Goal: Transaction & Acquisition: Purchase product/service

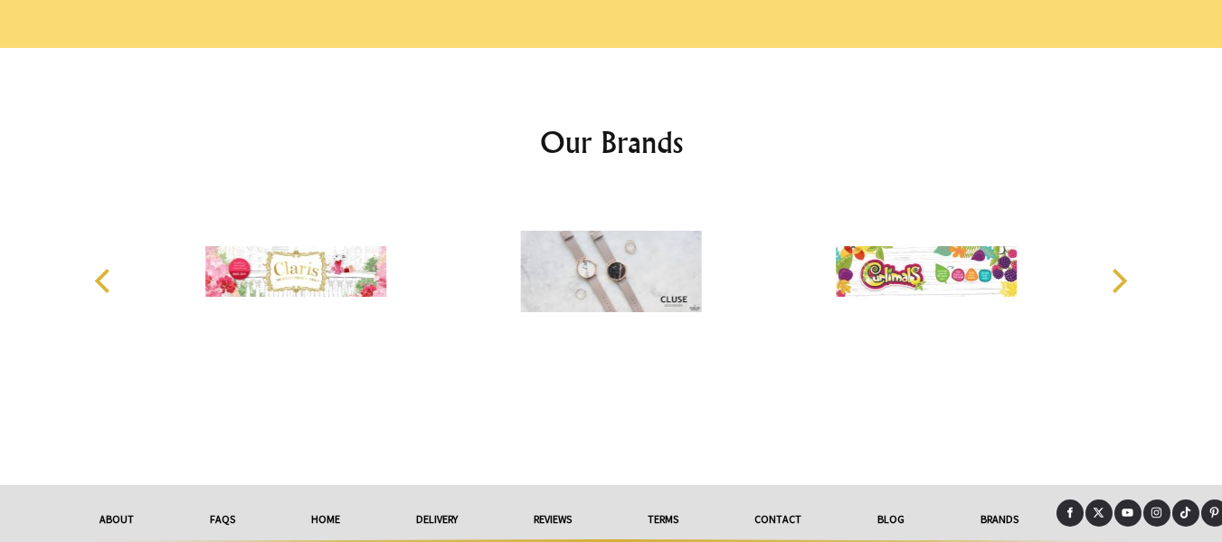
scroll to position [2574, 0]
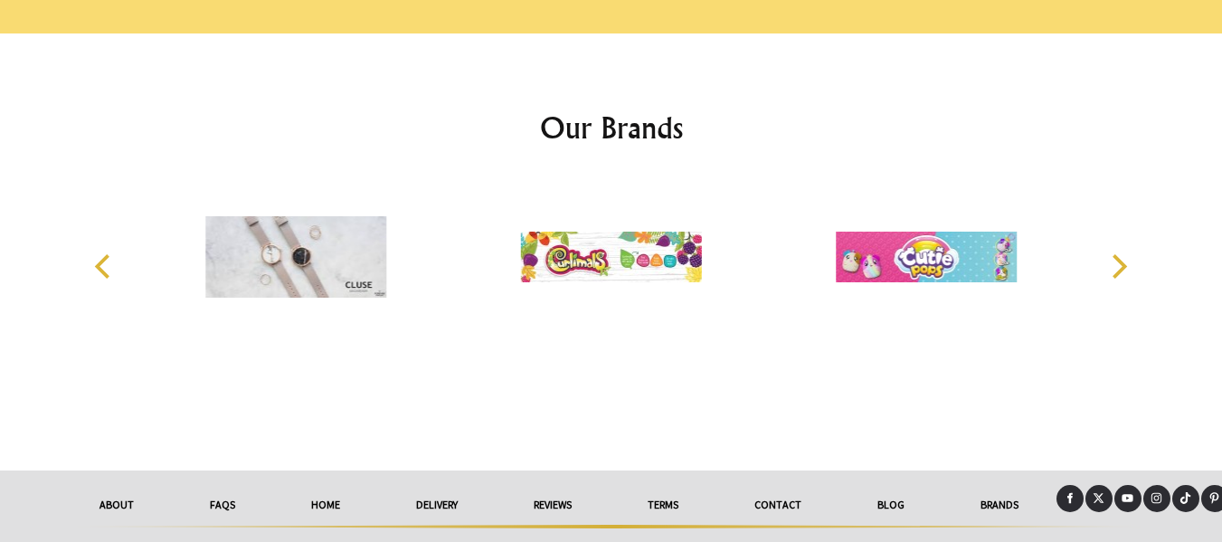
click at [1123, 254] on icon "Next" at bounding box center [1120, 266] width 14 height 24
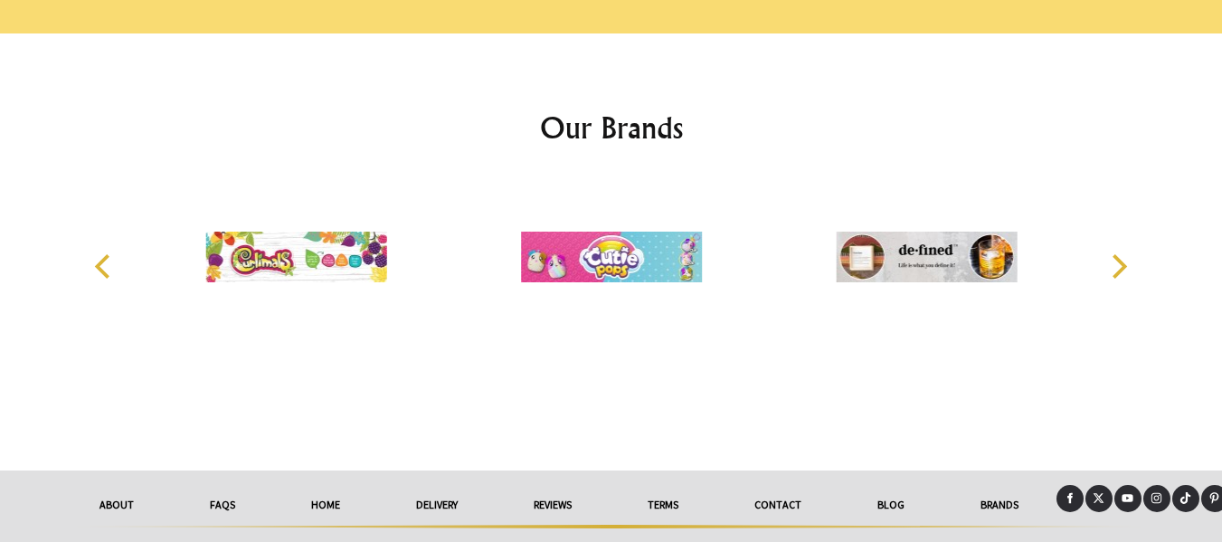
click at [1123, 254] on icon "Next" at bounding box center [1120, 266] width 14 height 24
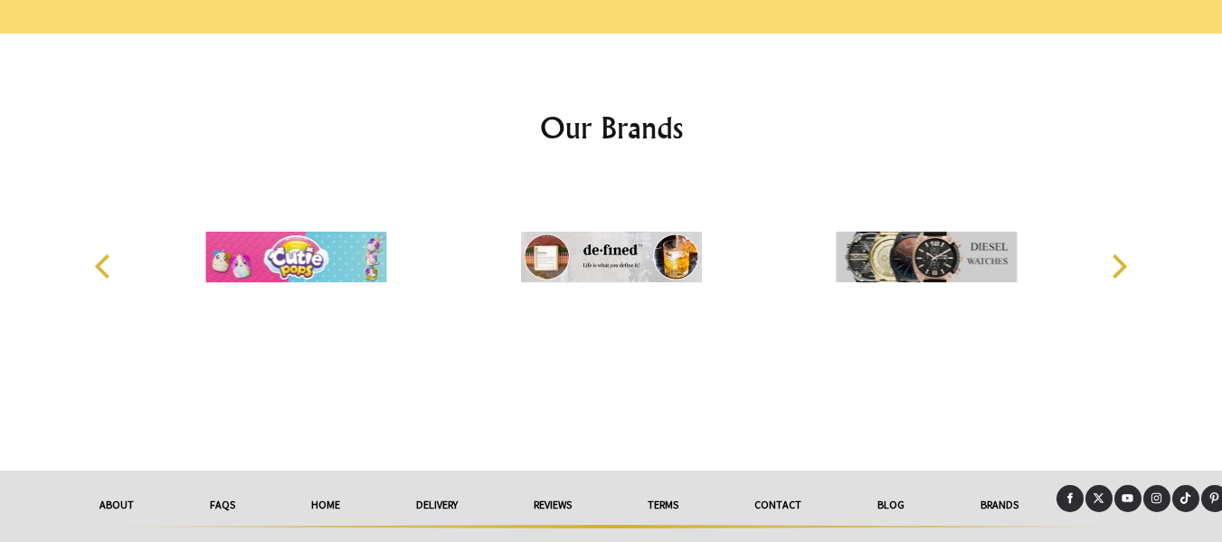
click at [1123, 254] on icon "Next" at bounding box center [1120, 266] width 14 height 24
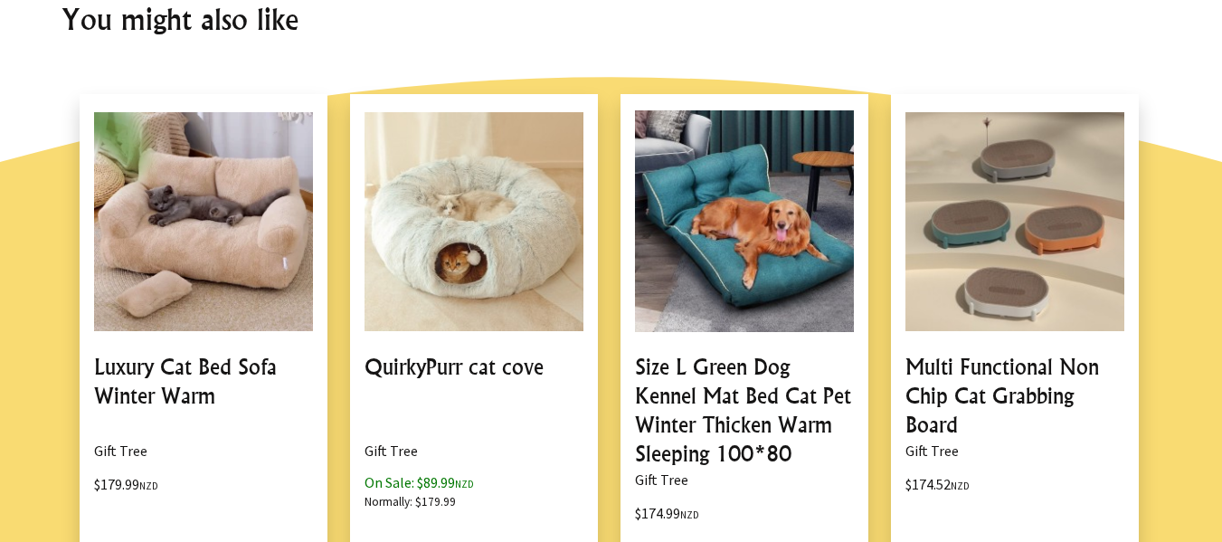
scroll to position [1398, 0]
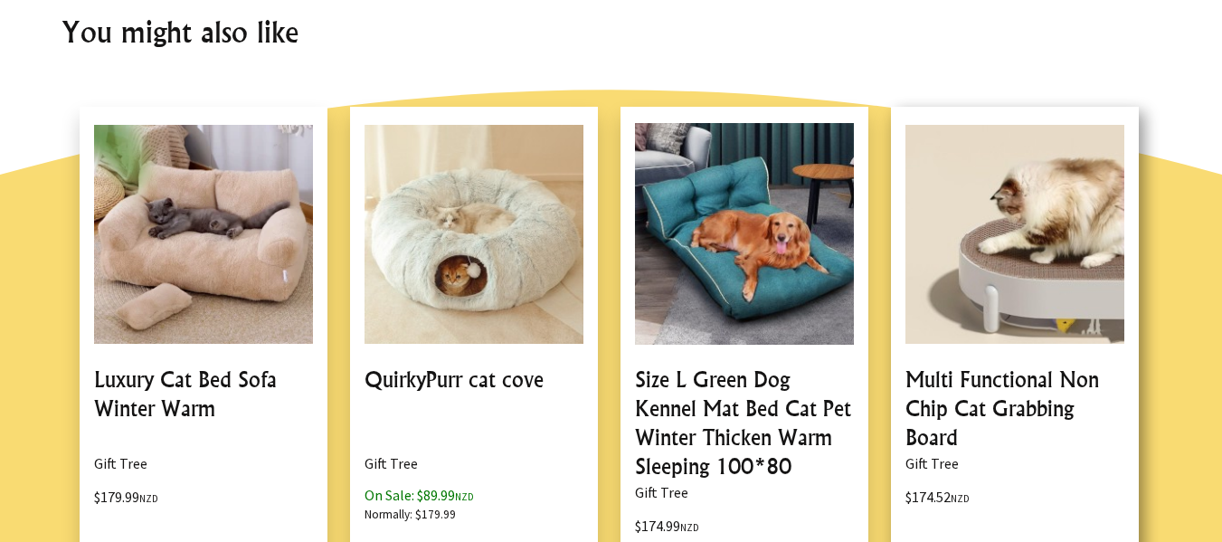
click at [1050, 263] on link at bounding box center [1015, 359] width 248 height 504
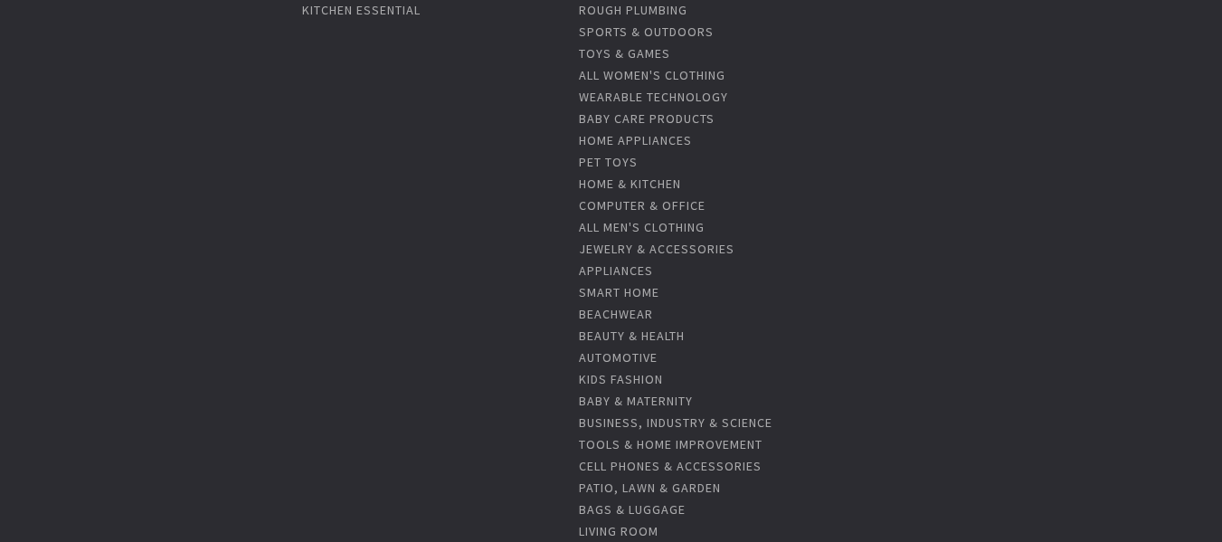
scroll to position [633, 0]
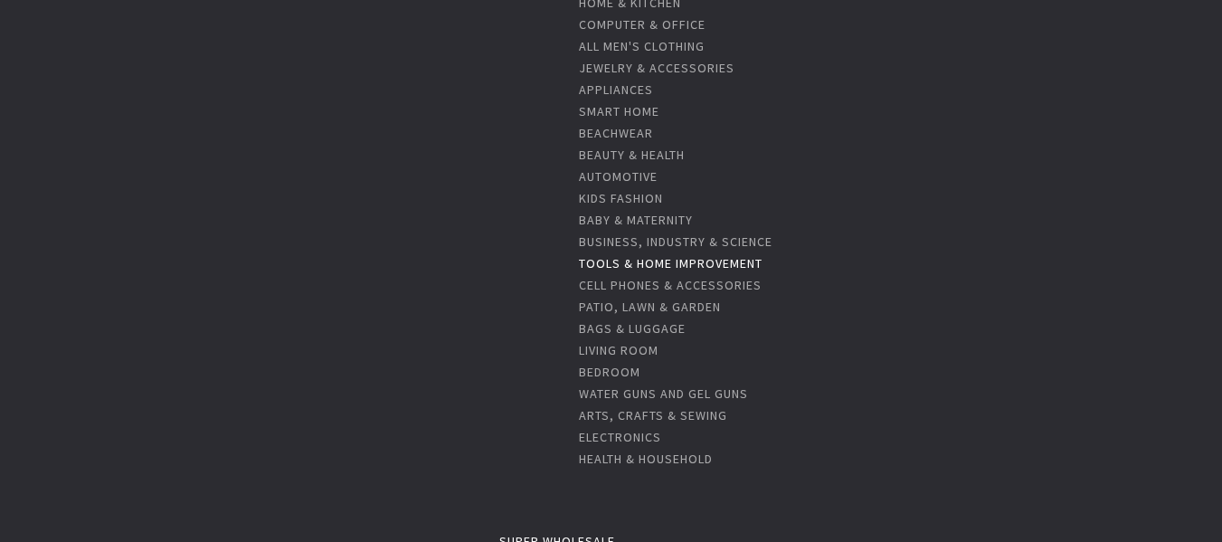
click at [676, 260] on link "Tools & Home Improvement" at bounding box center [671, 263] width 184 height 16
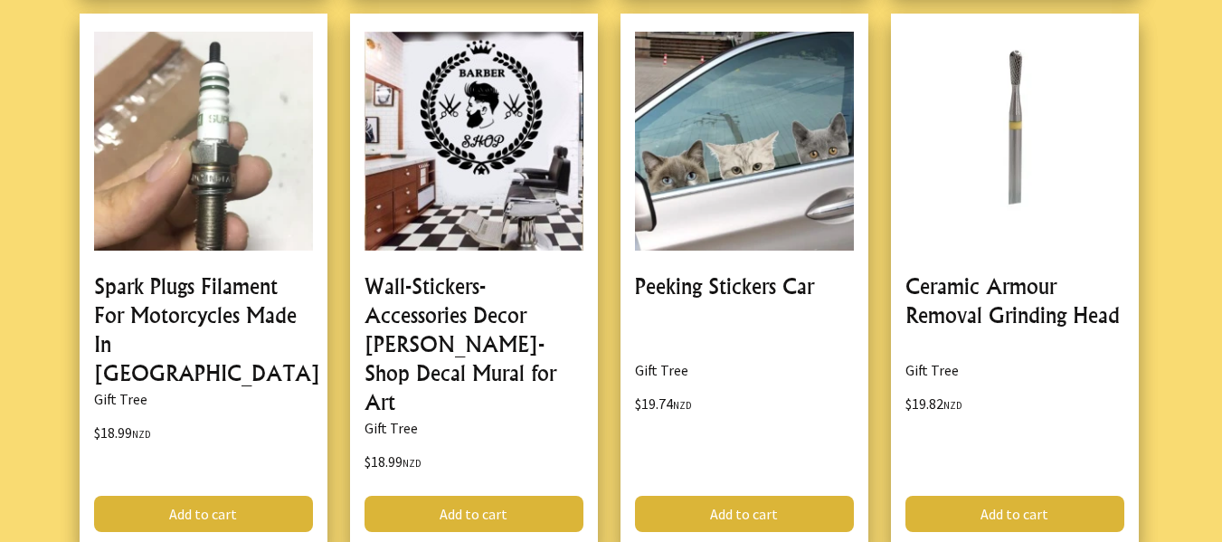
scroll to position [5789, 0]
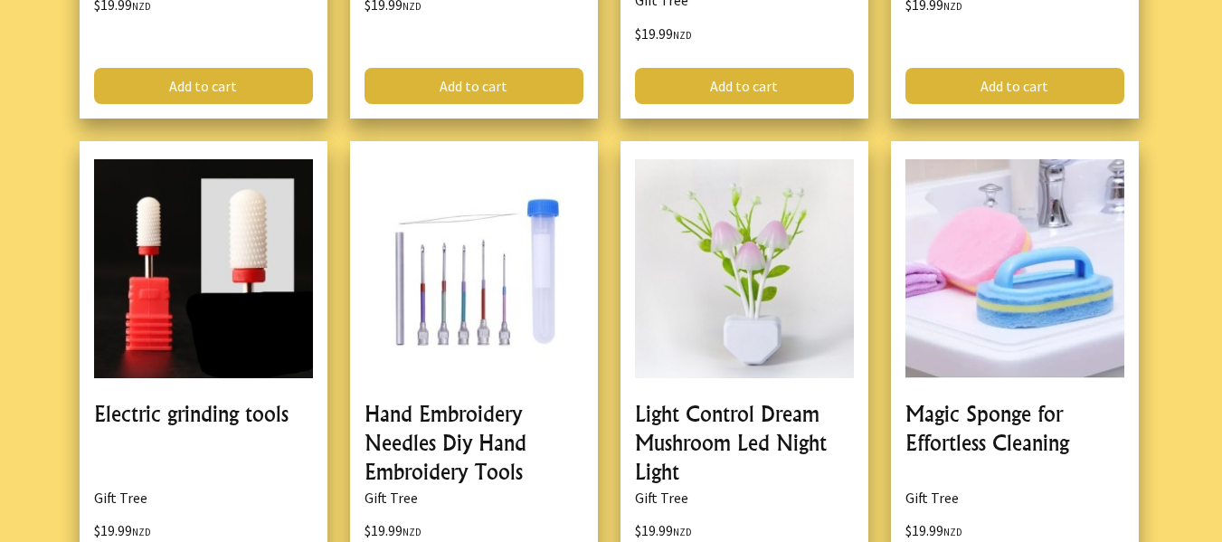
scroll to position [7236, 0]
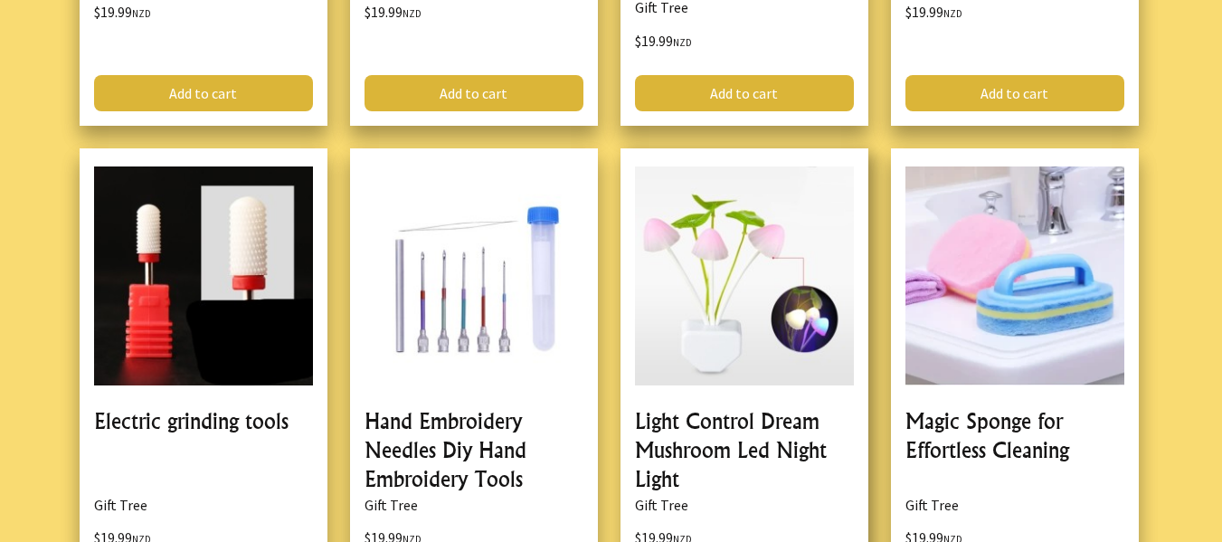
click at [729, 311] on link at bounding box center [745, 385] width 248 height 475
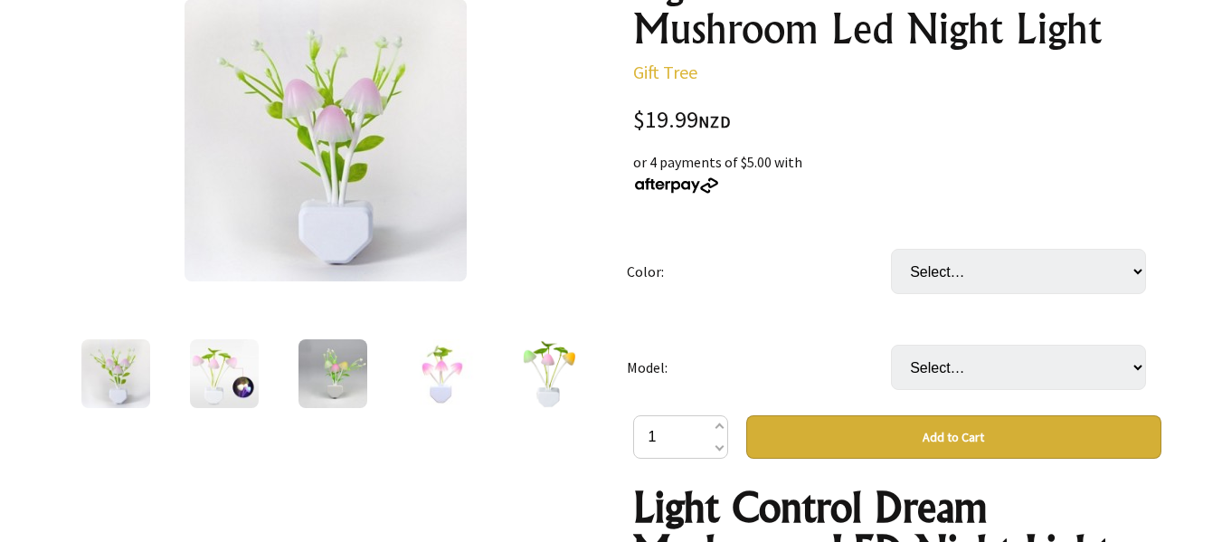
click at [291, 192] on img at bounding box center [326, 140] width 282 height 282
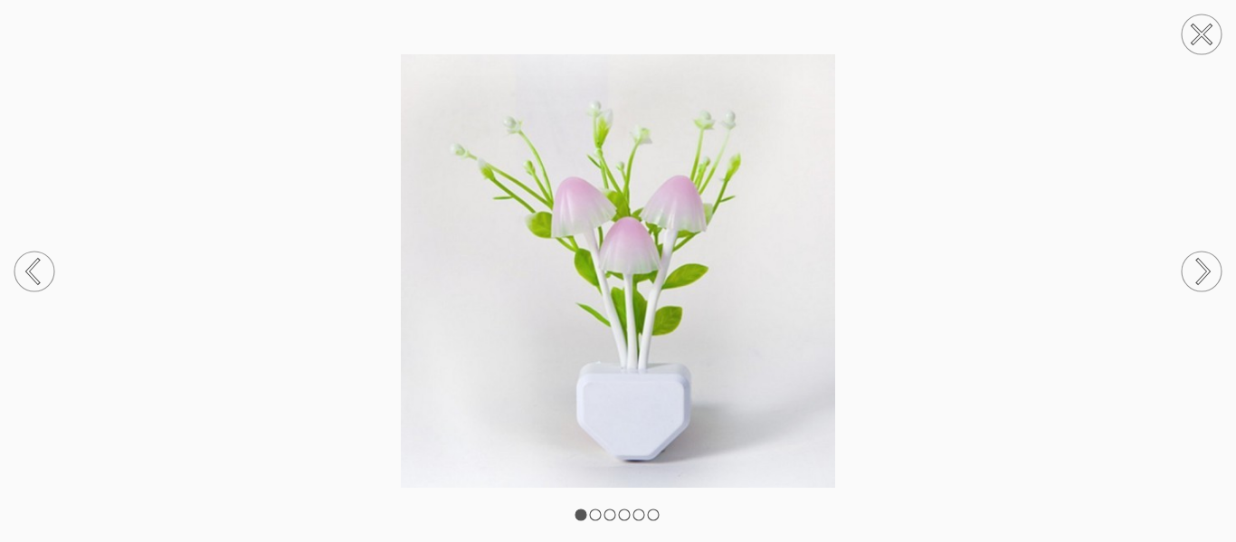
click at [1198, 273] on circle at bounding box center [1201, 271] width 40 height 40
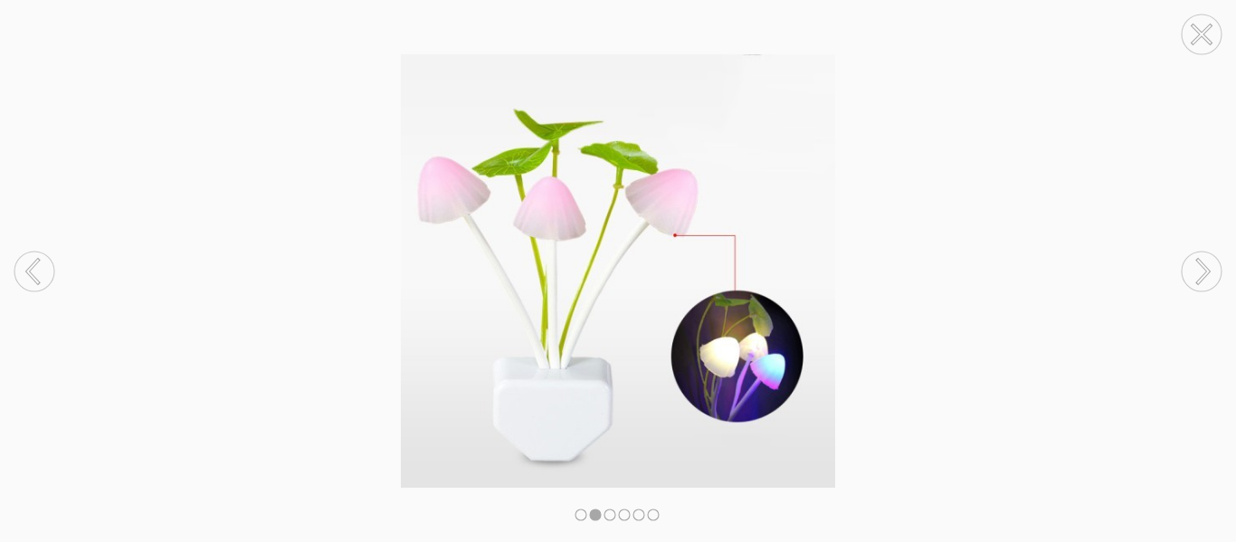
click at [1198, 273] on circle at bounding box center [1201, 271] width 40 height 40
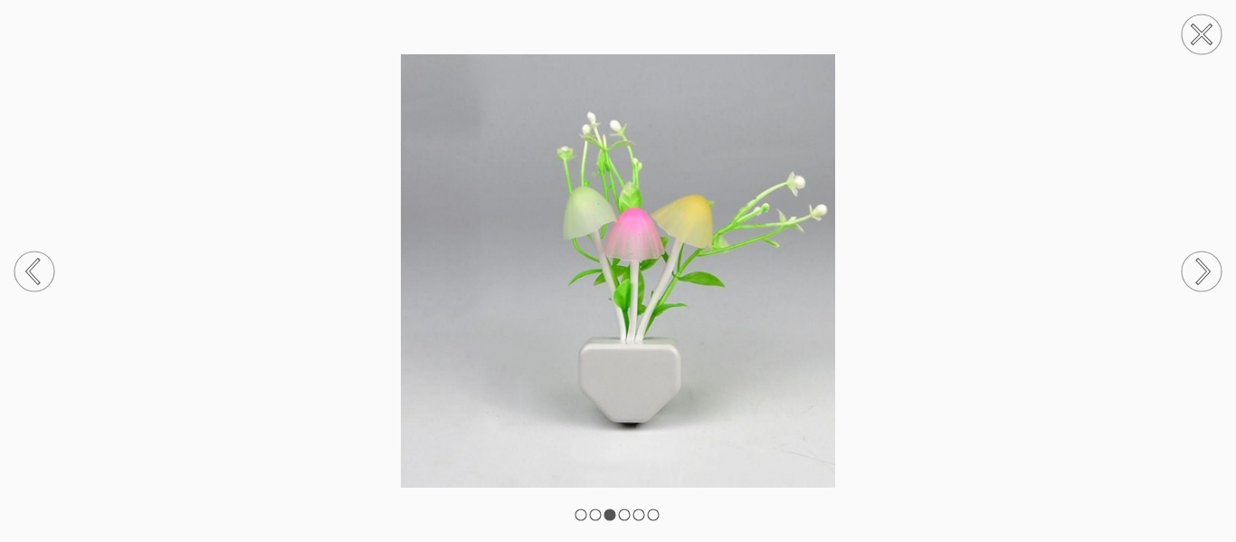
click at [1198, 273] on circle at bounding box center [1201, 271] width 40 height 40
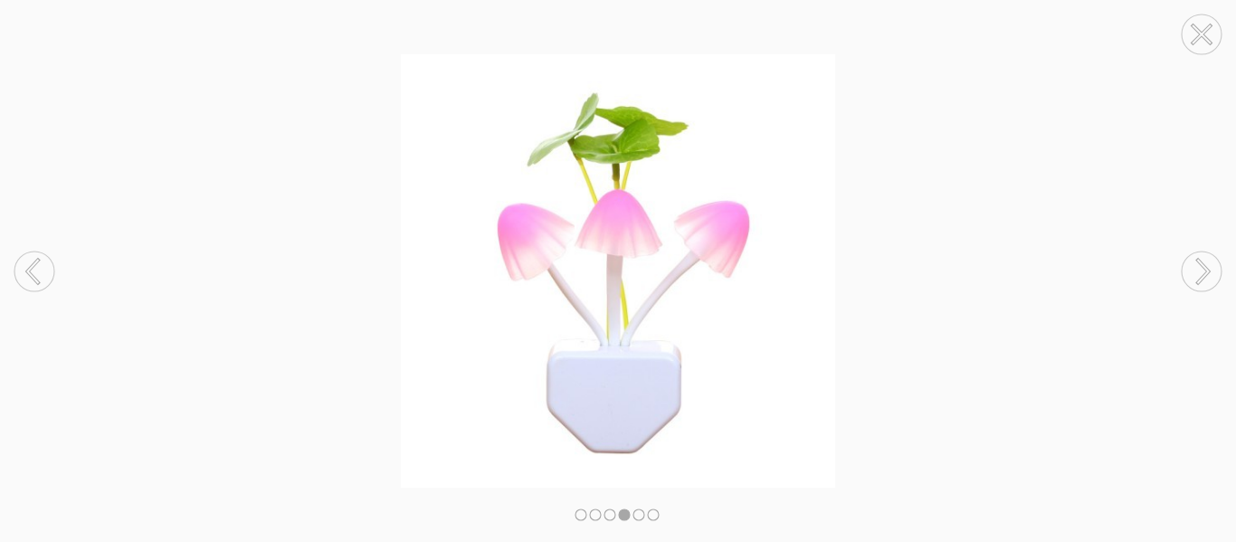
click at [1198, 273] on circle at bounding box center [1201, 271] width 40 height 40
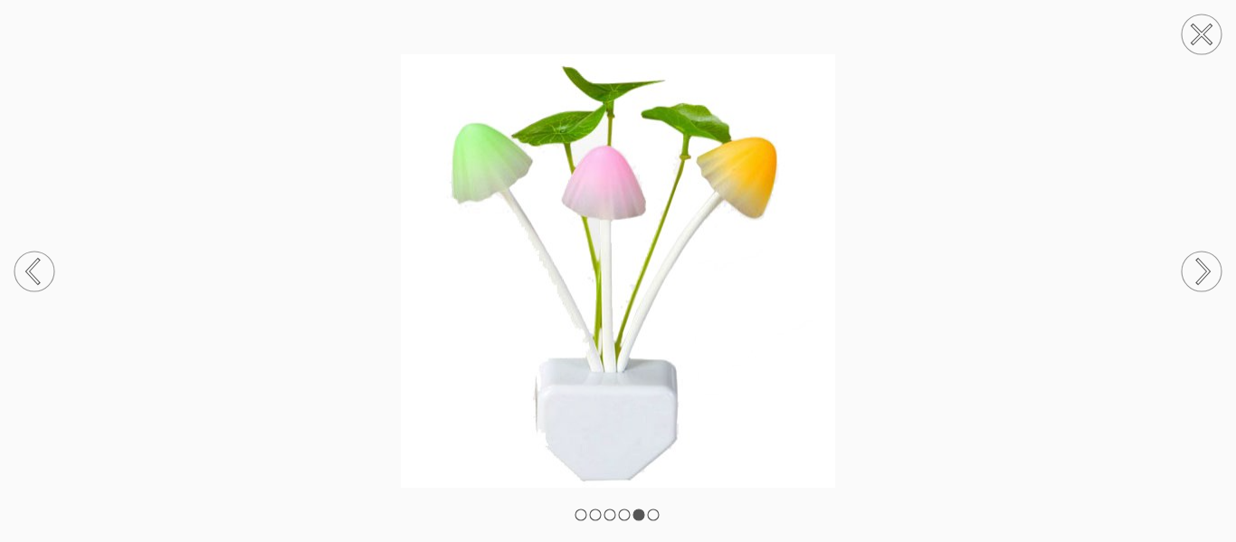
click at [1198, 273] on circle at bounding box center [1201, 271] width 40 height 40
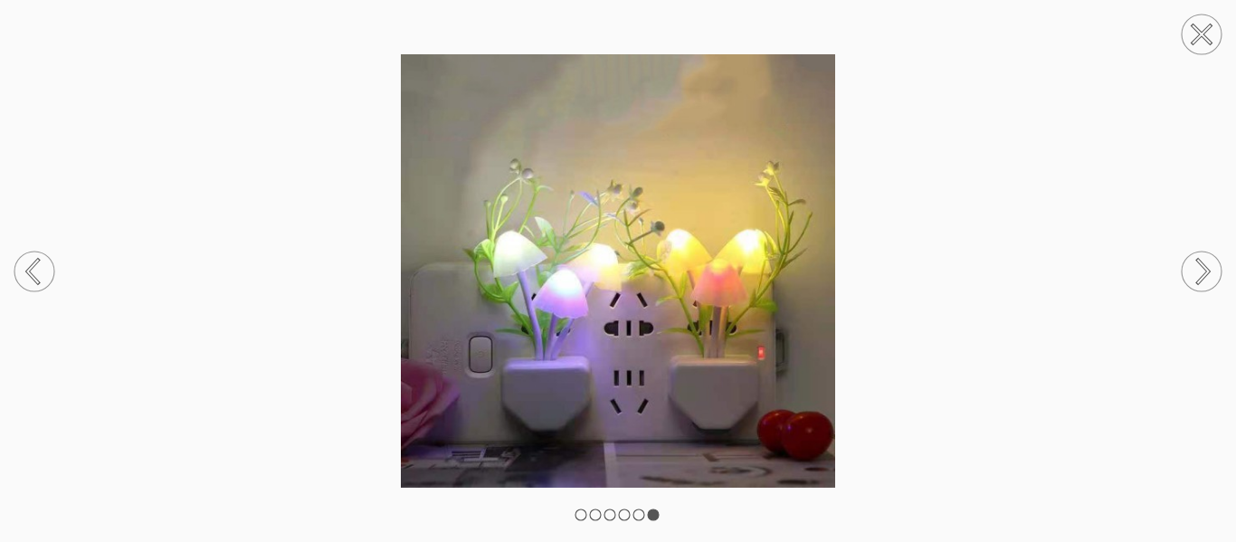
click at [1199, 274] on circle at bounding box center [1201, 271] width 40 height 40
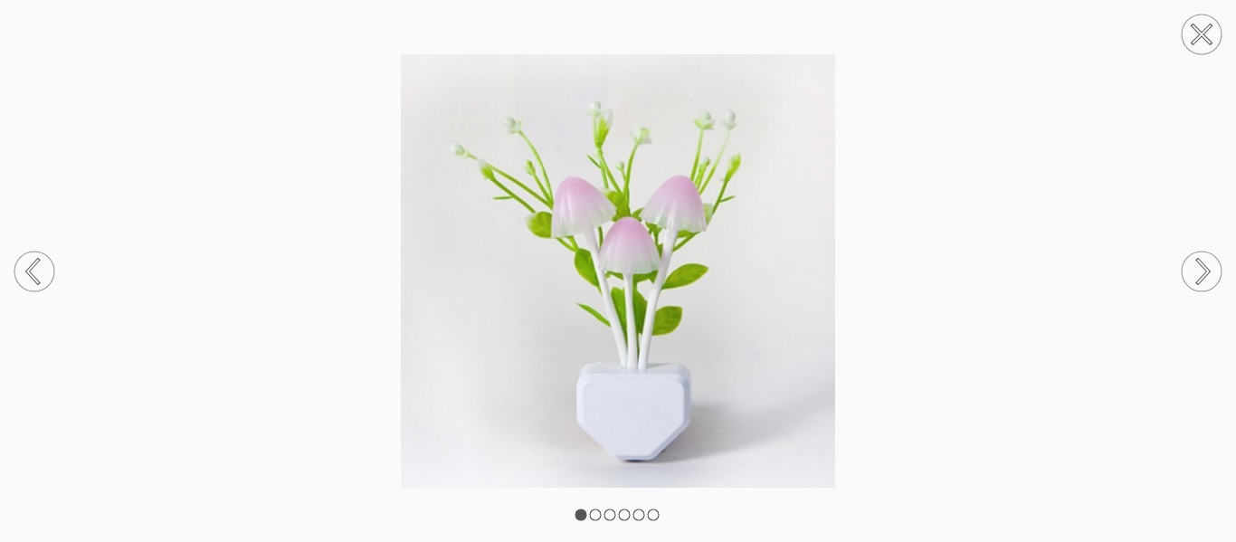
click at [1199, 274] on circle at bounding box center [1201, 271] width 40 height 40
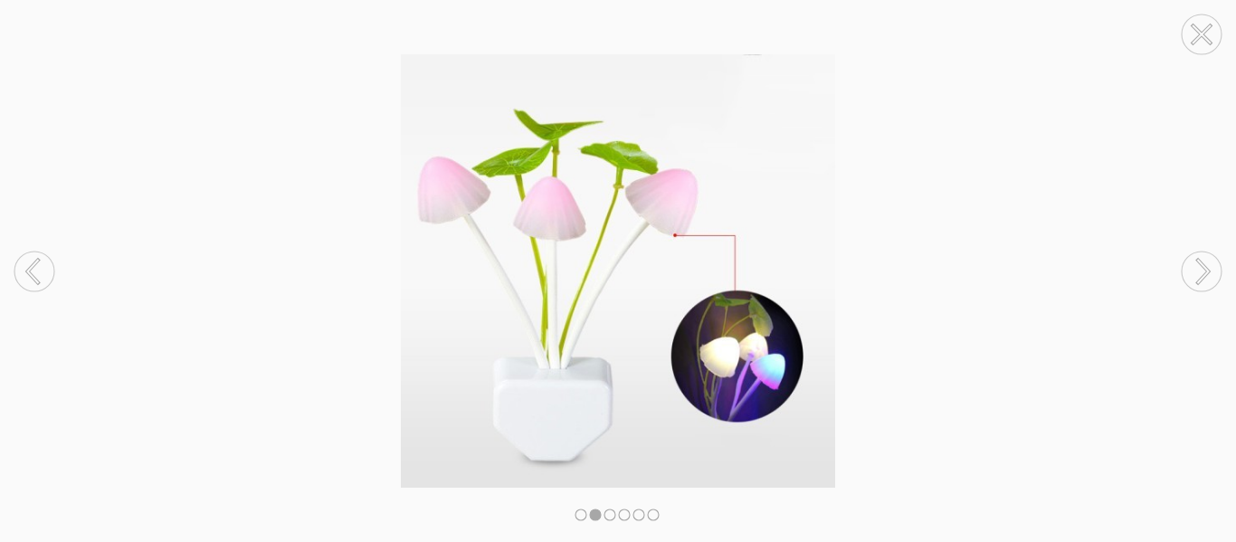
click at [1199, 274] on circle at bounding box center [1201, 271] width 40 height 40
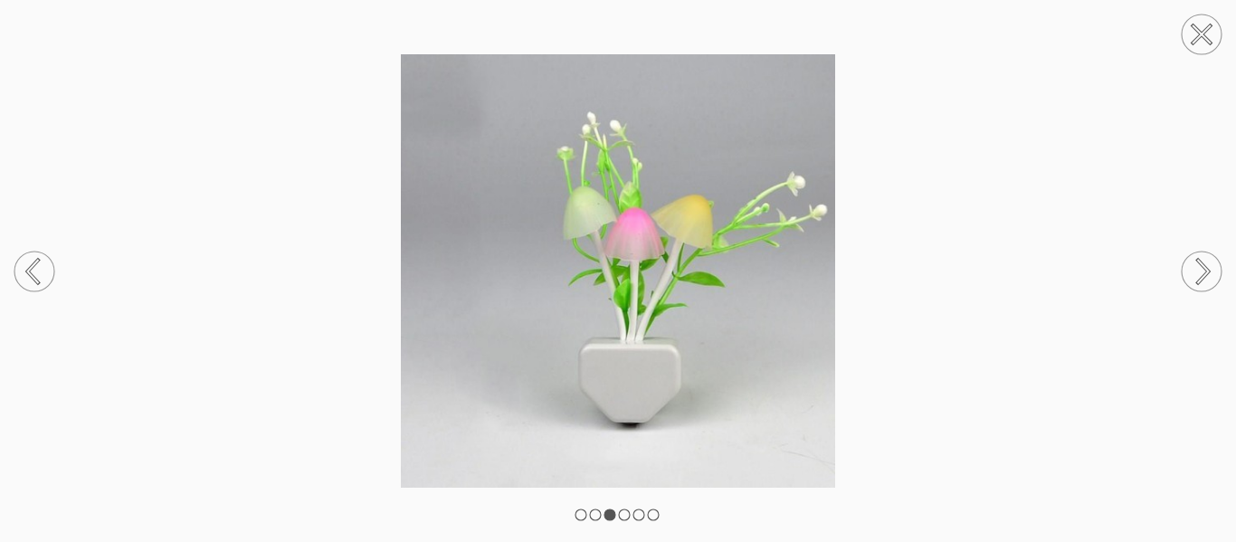
click at [1191, 29] on circle at bounding box center [1201, 34] width 40 height 40
